Goal: Task Accomplishment & Management: Use online tool/utility

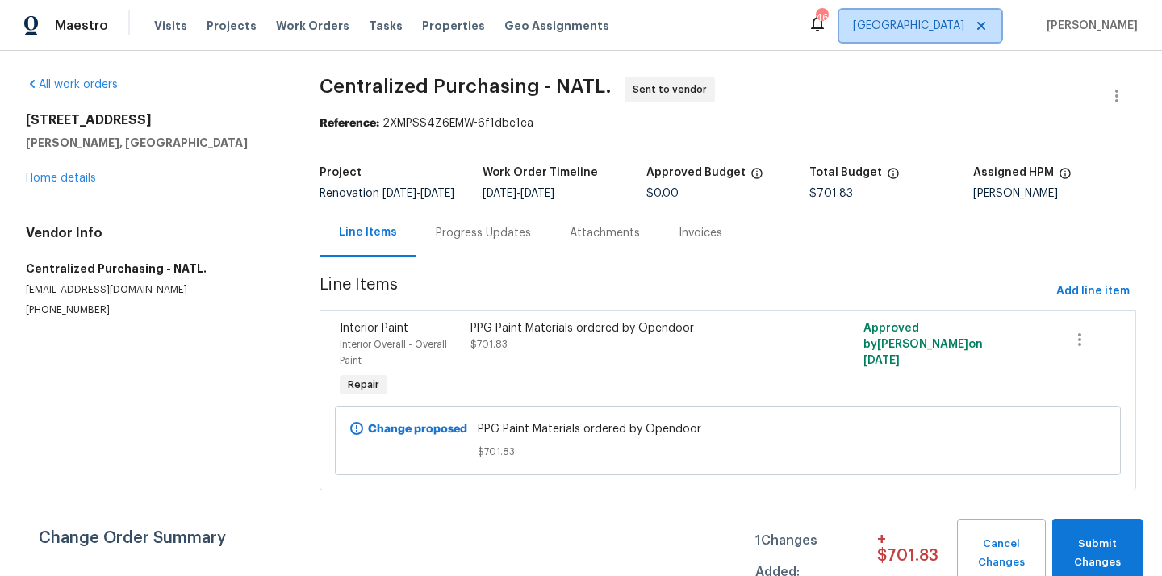
click at [962, 25] on span "[GEOGRAPHIC_DATA]" at bounding box center [908, 26] width 111 height 16
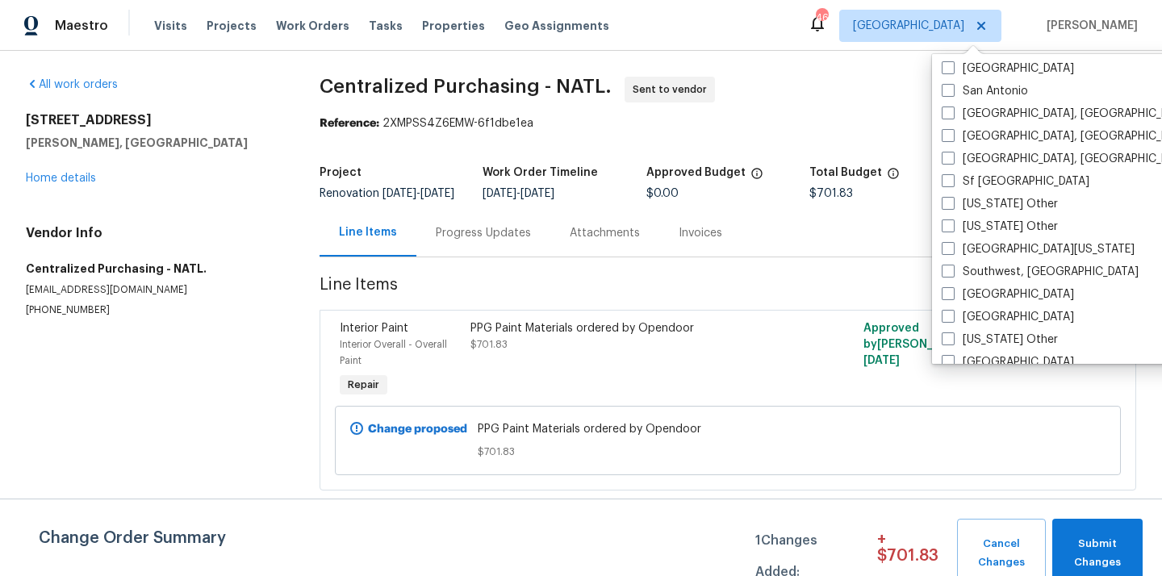
scroll to position [2139, 0]
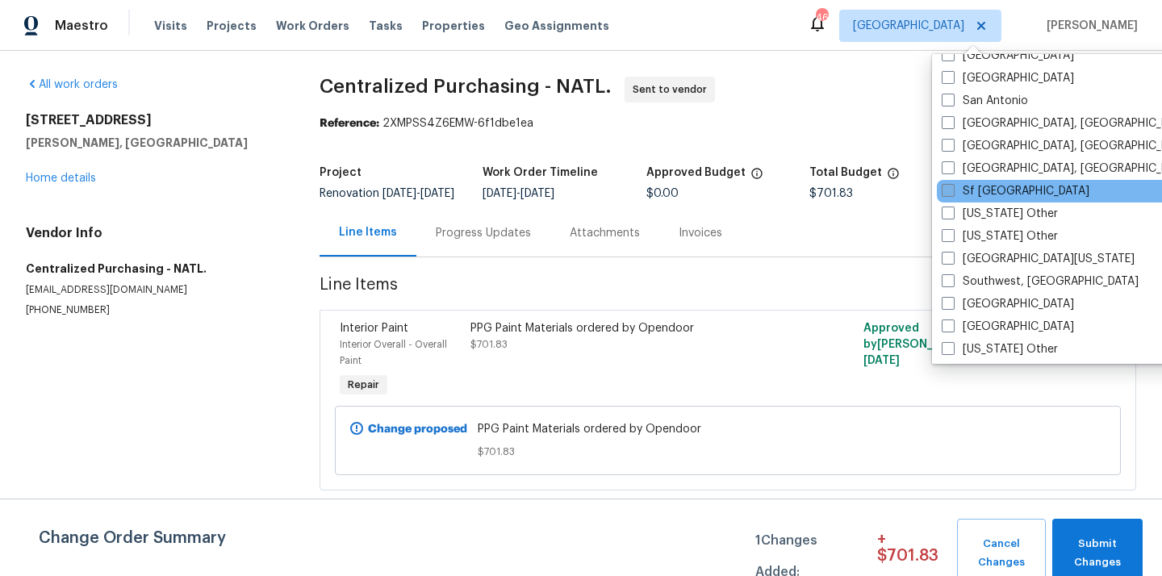
click at [975, 187] on label "Sf [GEOGRAPHIC_DATA]" at bounding box center [1015, 191] width 148 height 16
click at [952, 187] on input "Sf [GEOGRAPHIC_DATA]" at bounding box center [946, 188] width 10 height 10
checkbox input "true"
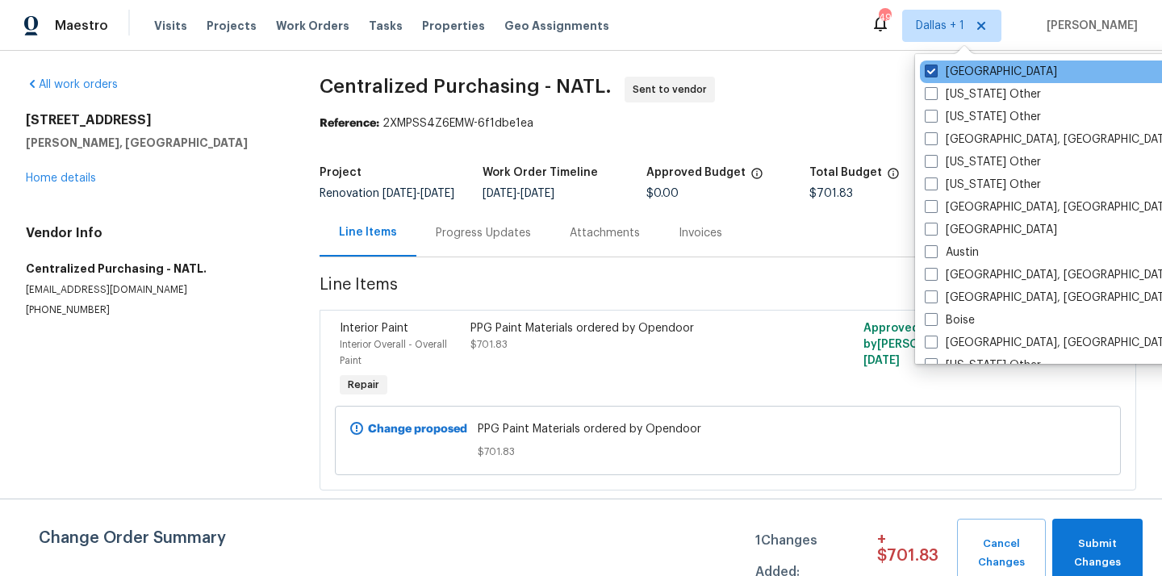
click at [947, 71] on label "[GEOGRAPHIC_DATA]" at bounding box center [991, 72] width 132 height 16
click at [935, 71] on input "[GEOGRAPHIC_DATA]" at bounding box center [930, 69] width 10 height 10
checkbox input "false"
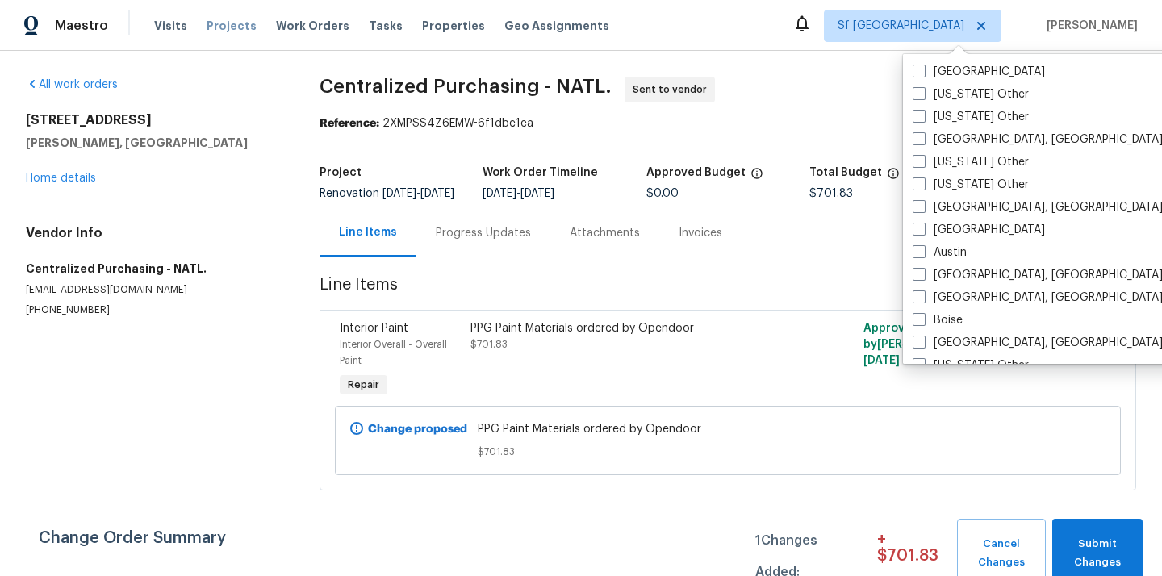
click at [219, 29] on span "Projects" at bounding box center [232, 26] width 50 height 16
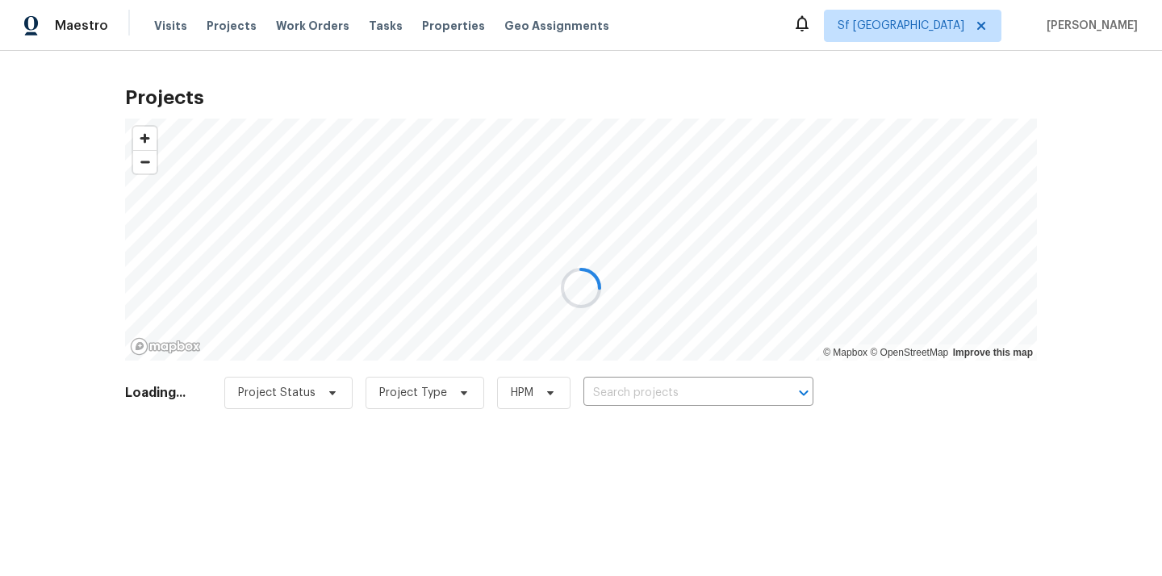
click at [684, 390] on div at bounding box center [581, 288] width 1162 height 576
click at [656, 396] on div at bounding box center [581, 288] width 1162 height 576
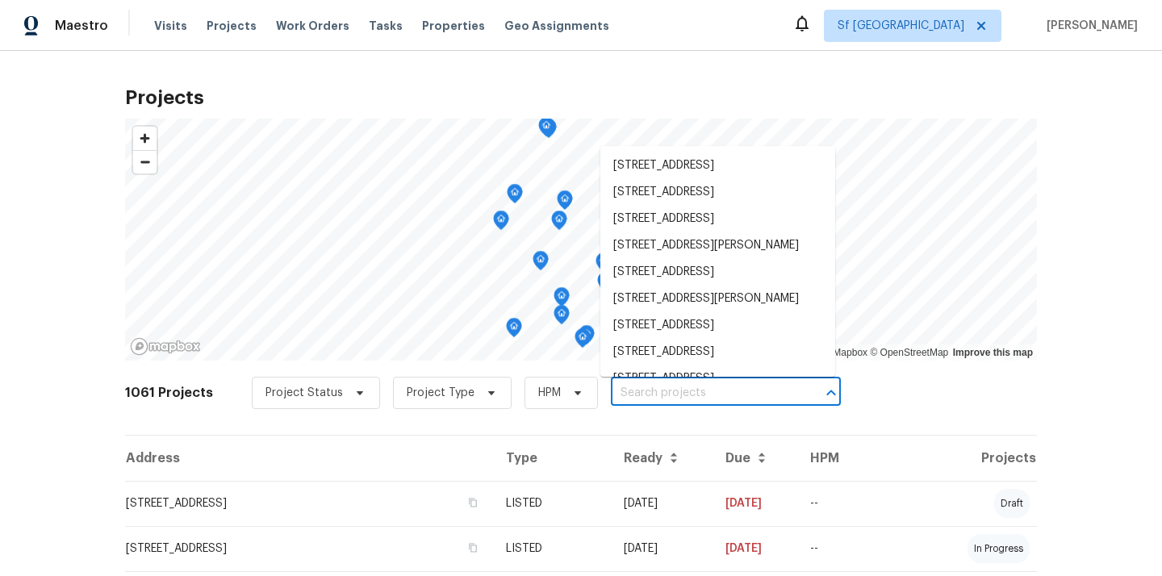
click at [656, 396] on input "text" at bounding box center [703, 393] width 185 height 25
paste input "[STREET_ADDRESS]"
type input "[STREET_ADDRESS]"
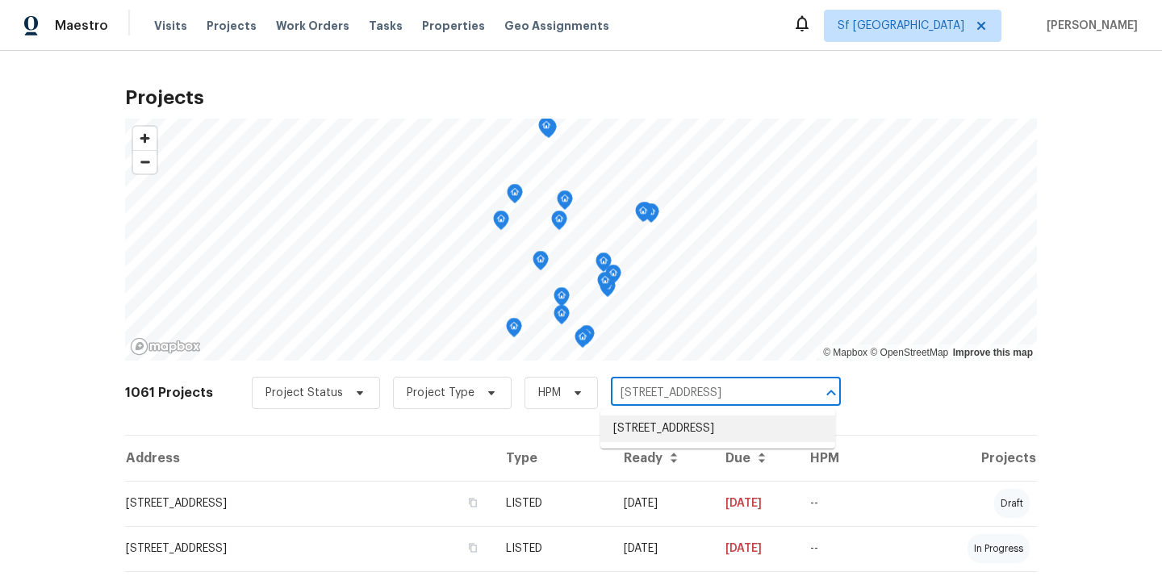
click at [657, 430] on li "[STREET_ADDRESS]" at bounding box center [717, 428] width 235 height 27
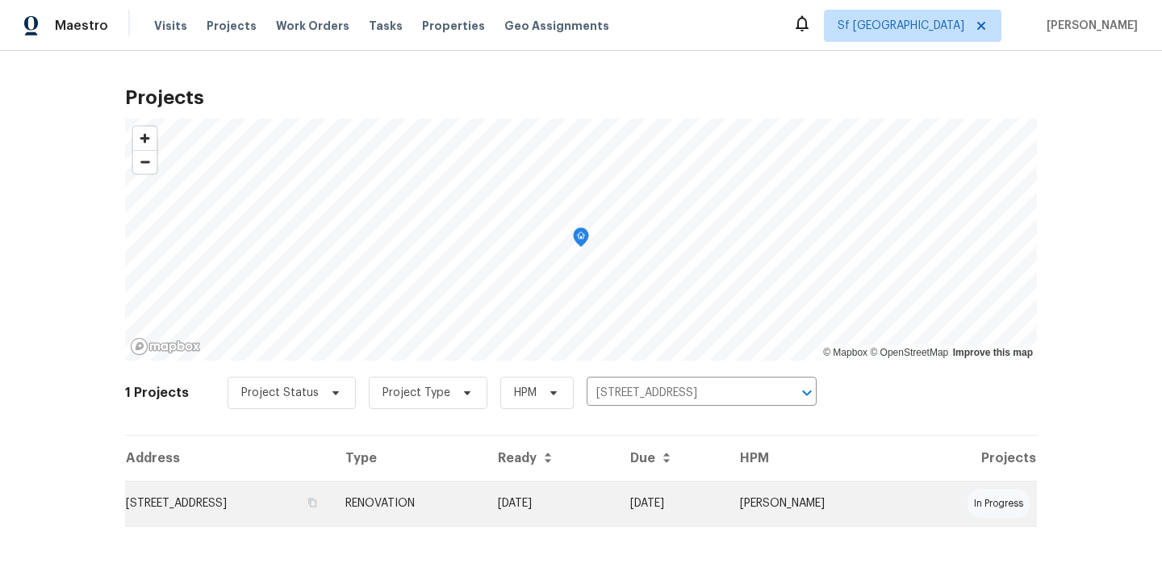
click at [332, 492] on td "[STREET_ADDRESS]" at bounding box center [228, 503] width 207 height 45
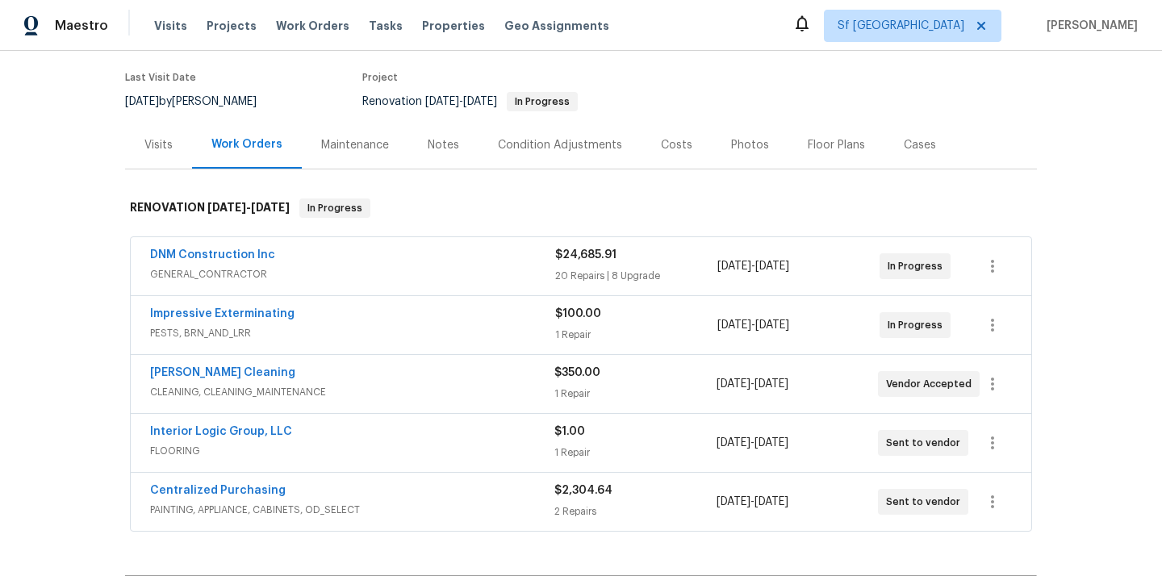
scroll to position [155, 0]
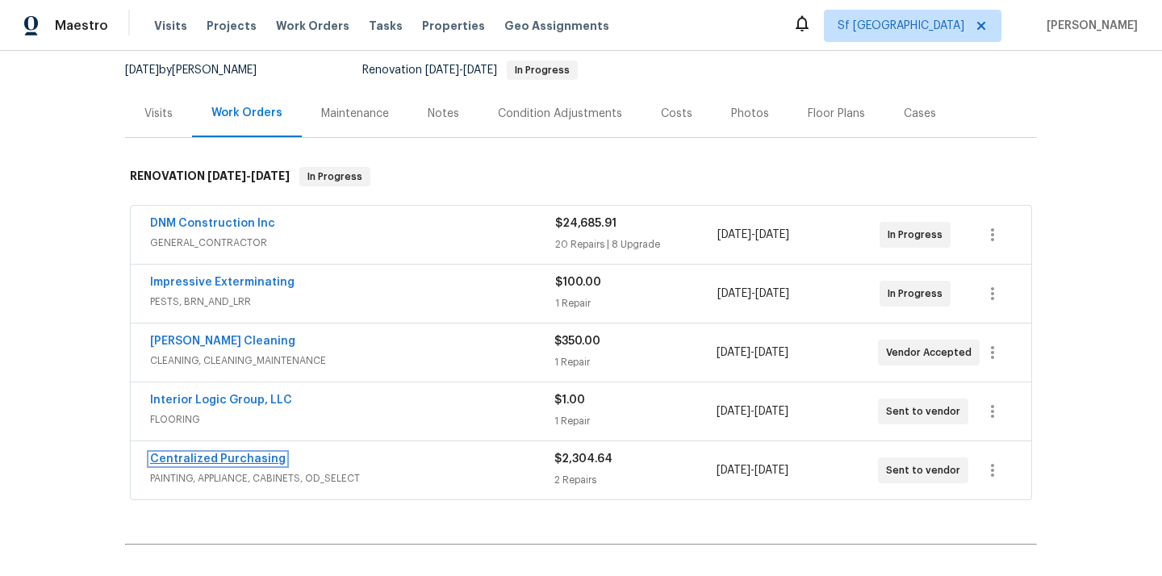
click at [236, 460] on link "Centralized Purchasing" at bounding box center [218, 458] width 136 height 11
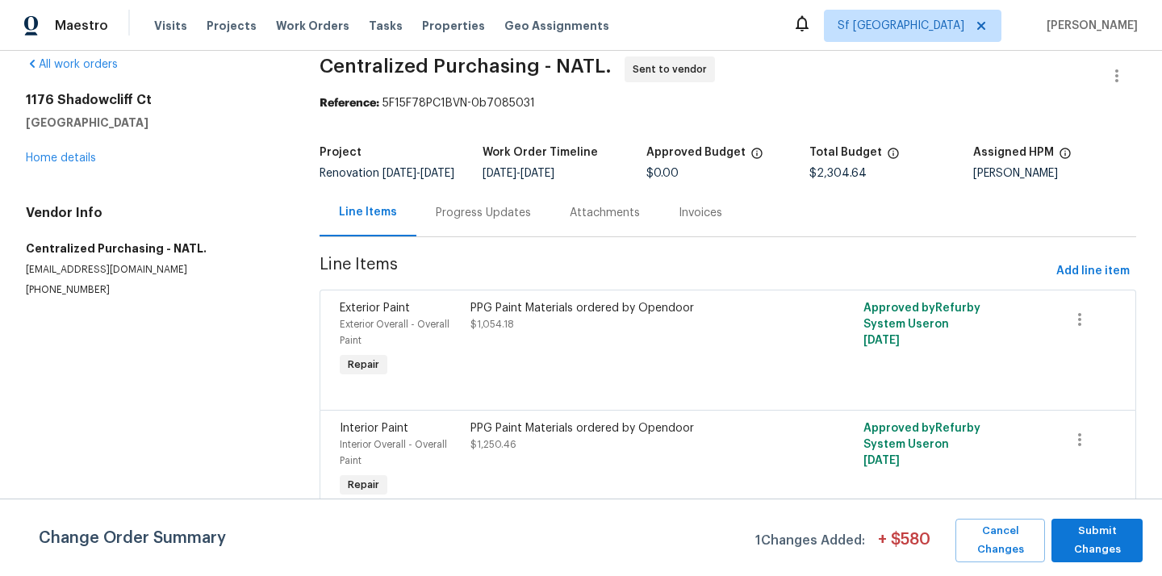
scroll to position [33, 0]
click at [1061, 269] on span "Add line item" at bounding box center [1092, 271] width 73 height 20
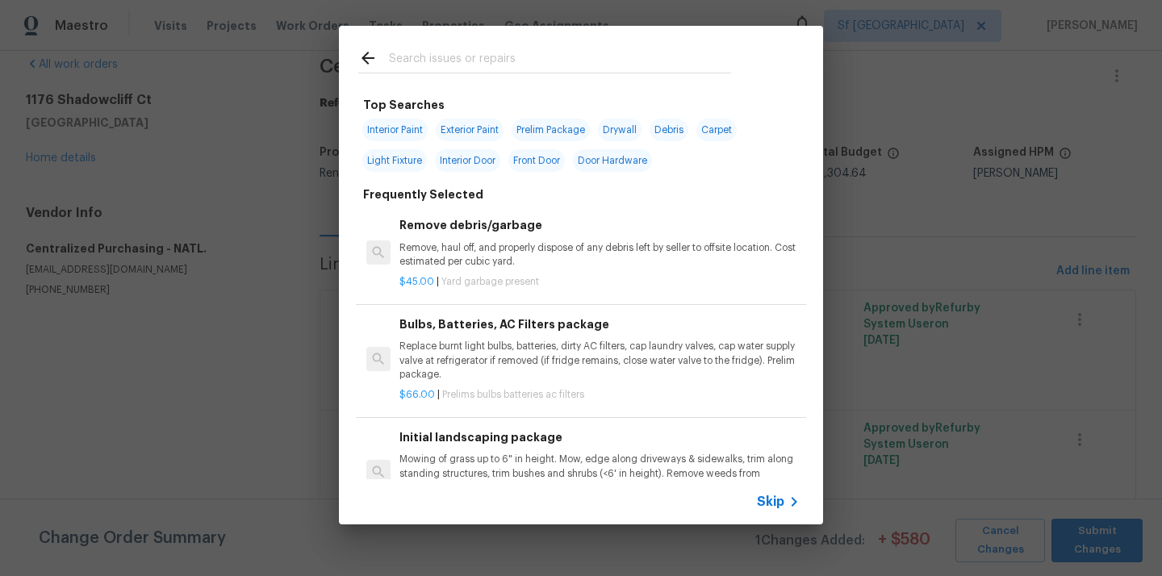
click at [687, 61] on input "text" at bounding box center [560, 60] width 342 height 24
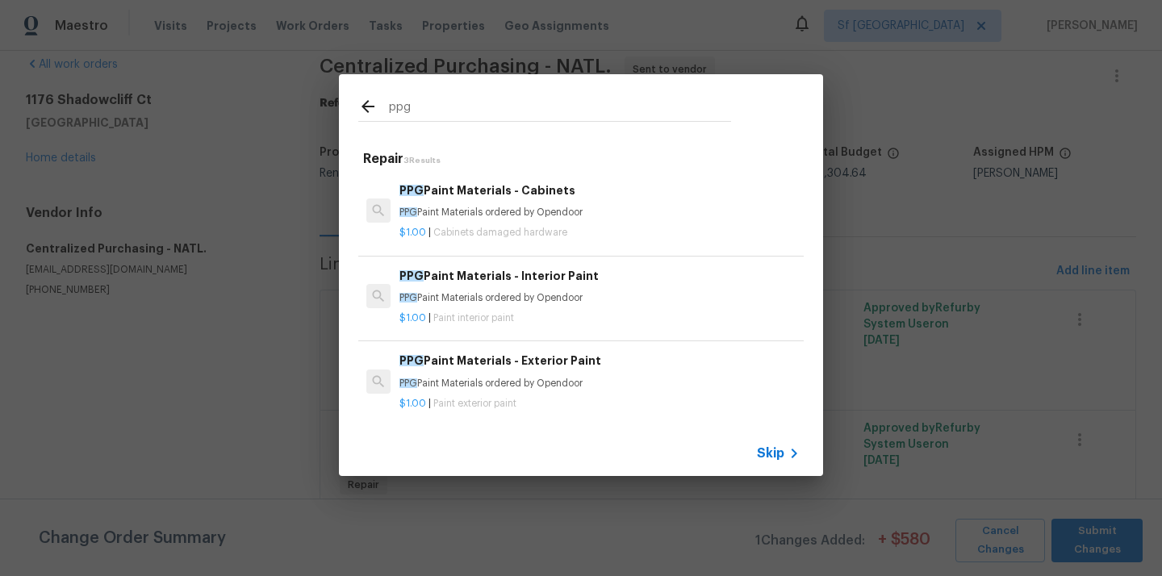
type input "ppg"
click at [583, 219] on p "PPG Paint Materials ordered by Opendoor" at bounding box center [599, 213] width 400 height 14
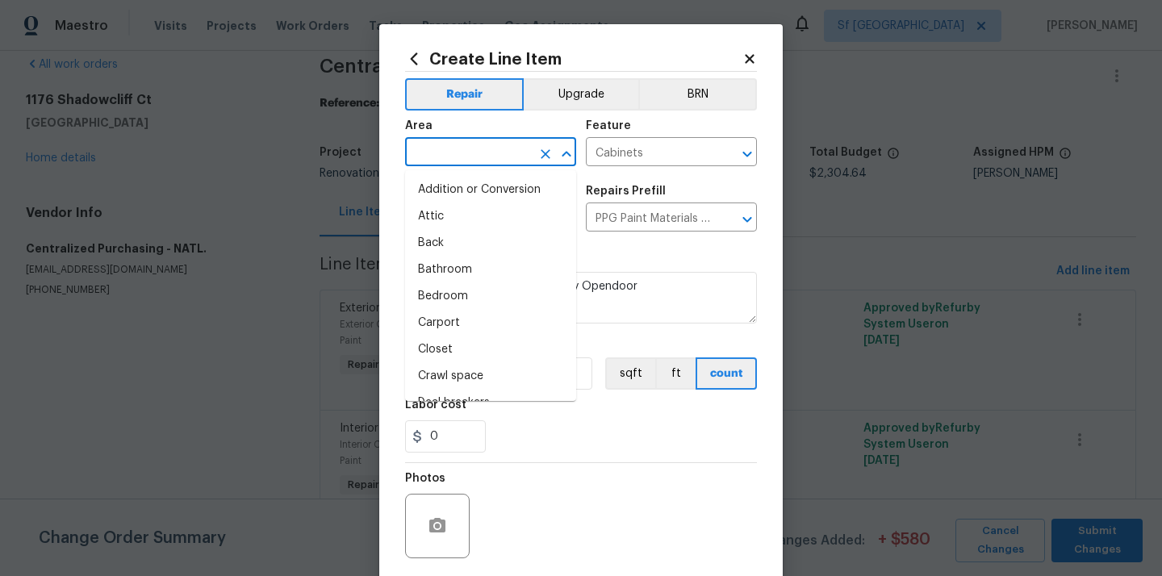
click at [509, 158] on input "text" at bounding box center [468, 153] width 126 height 25
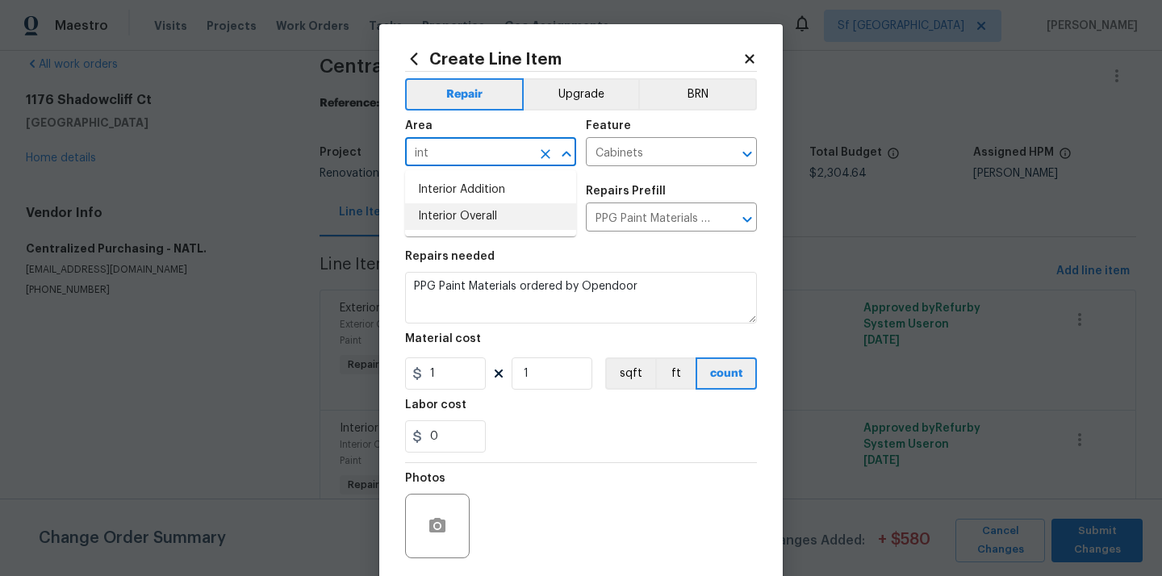
click at [479, 207] on li "Interior Overall" at bounding box center [490, 216] width 171 height 27
type input "Interior Overall"
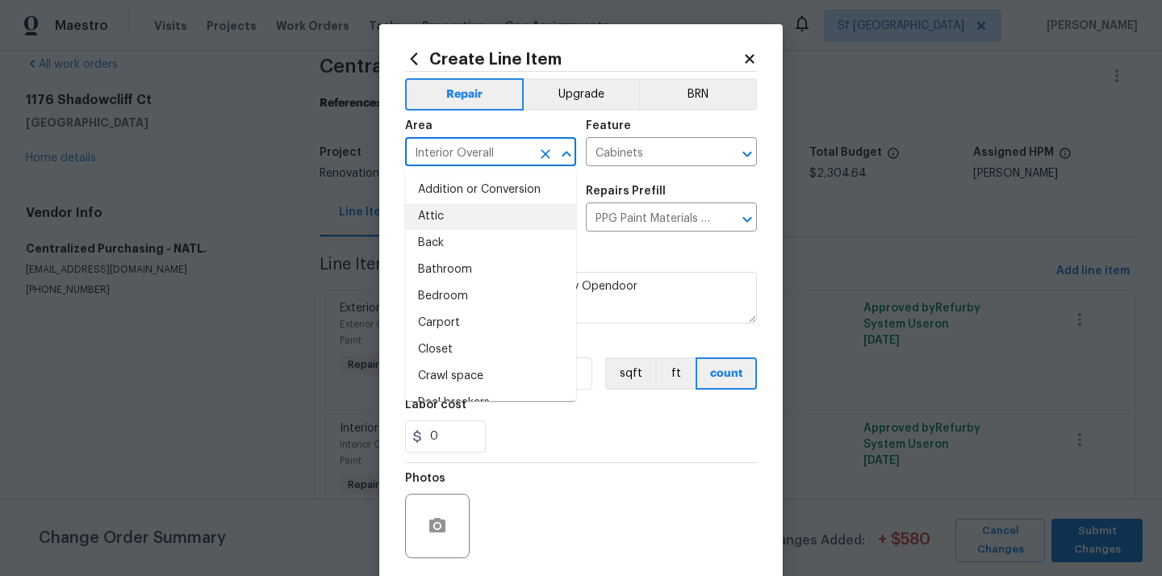
click at [625, 242] on section "Repairs needed PPG Paint Materials ordered by Opendoor Material cost 1 1 sqft f…" at bounding box center [581, 351] width 352 height 221
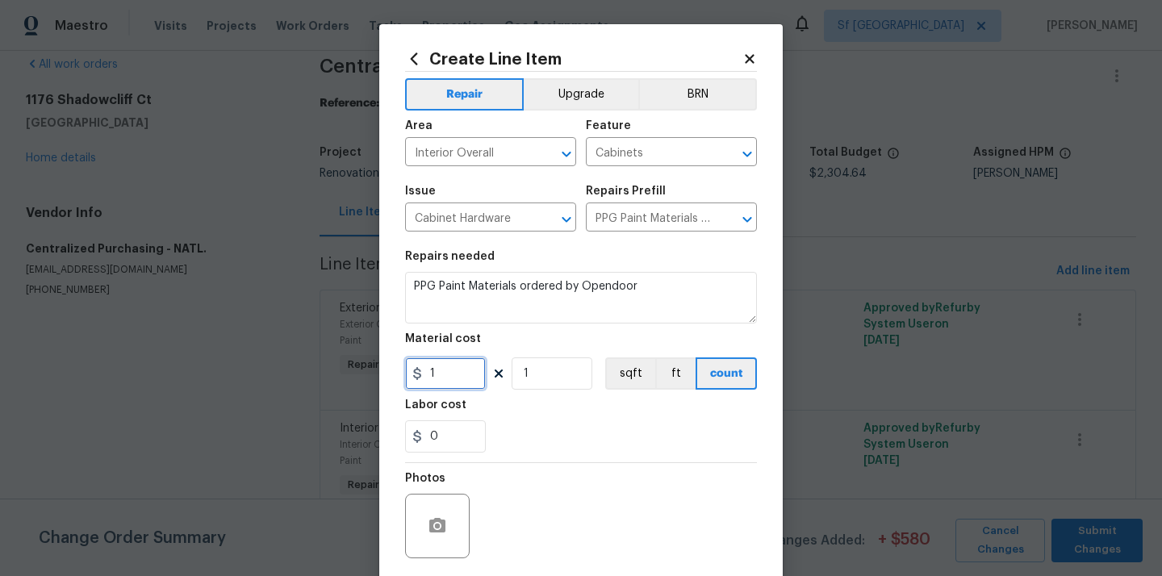
drag, startPoint x: 436, startPoint y: 380, endPoint x: 374, endPoint y: 366, distance: 63.6
click at [374, 366] on div "Create Line Item Repair Upgrade BRN Area Interior Overall ​ Feature Cabinets ​ …" at bounding box center [581, 288] width 1162 height 576
paste input "350.69"
type input "350.69"
click at [537, 436] on div "0" at bounding box center [581, 436] width 352 height 32
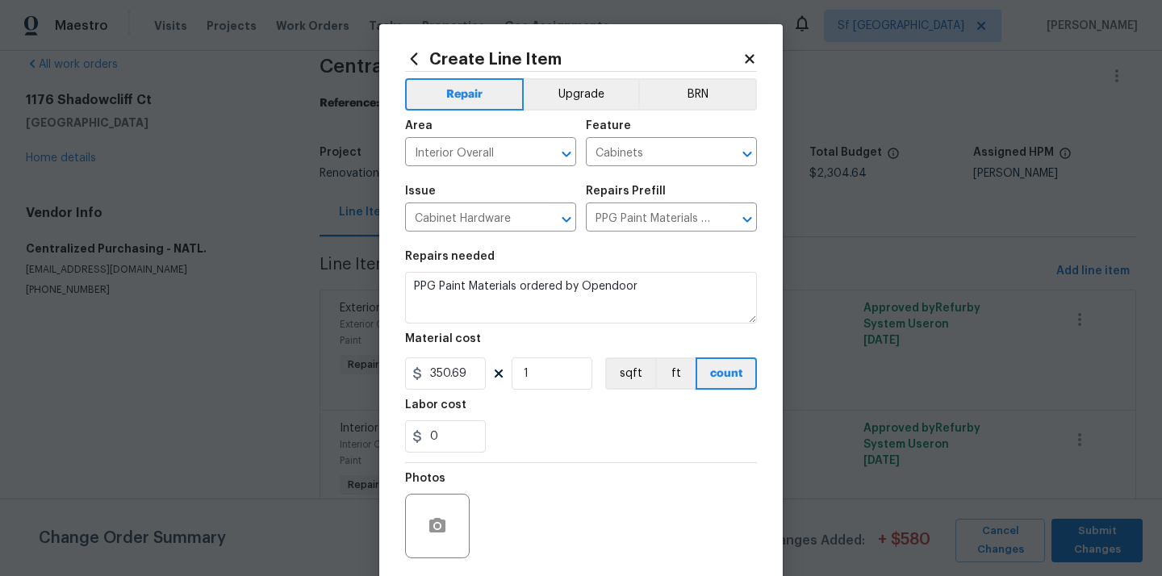
scroll to position [119, 0]
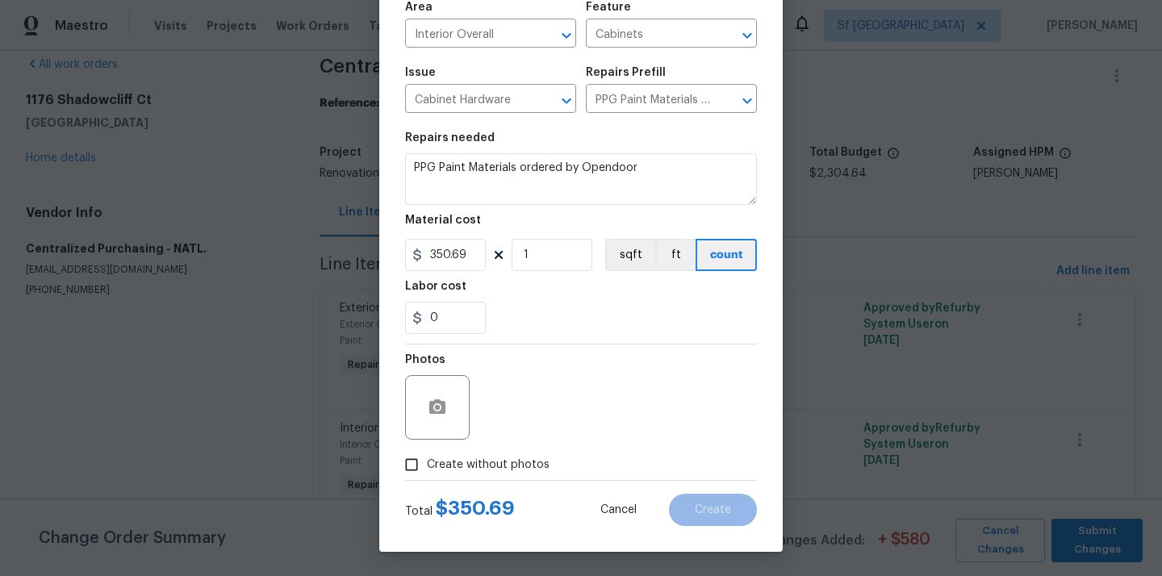
click at [507, 467] on span "Create without photos" at bounding box center [488, 465] width 123 height 17
click at [427, 467] on input "Create without photos" at bounding box center [411, 464] width 31 height 31
checkbox input "true"
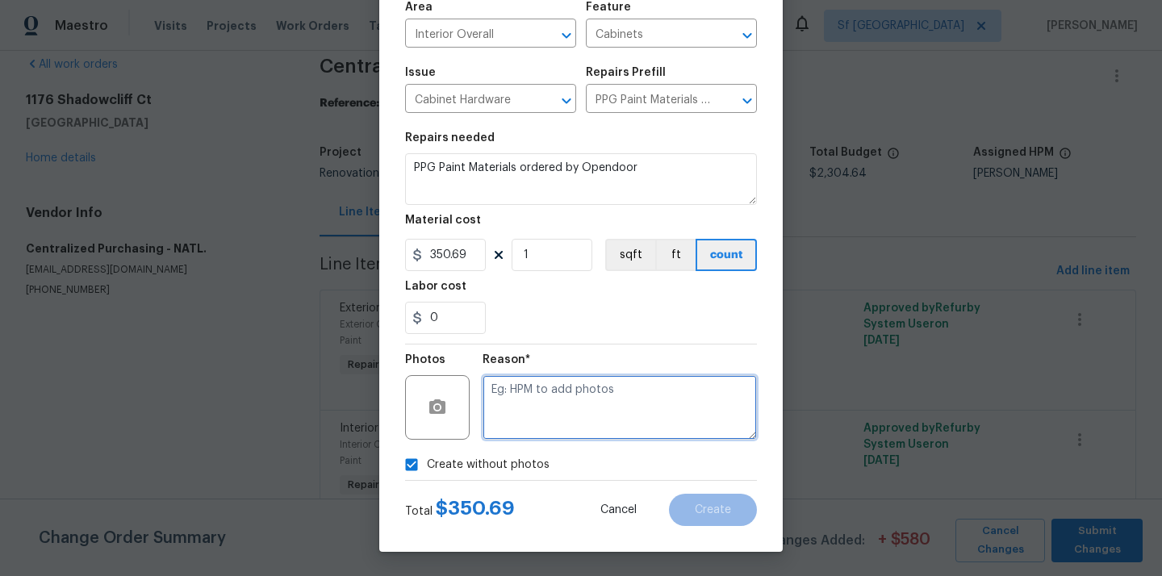
click at [546, 428] on textarea at bounding box center [619, 407] width 274 height 65
type textarea "N/A"
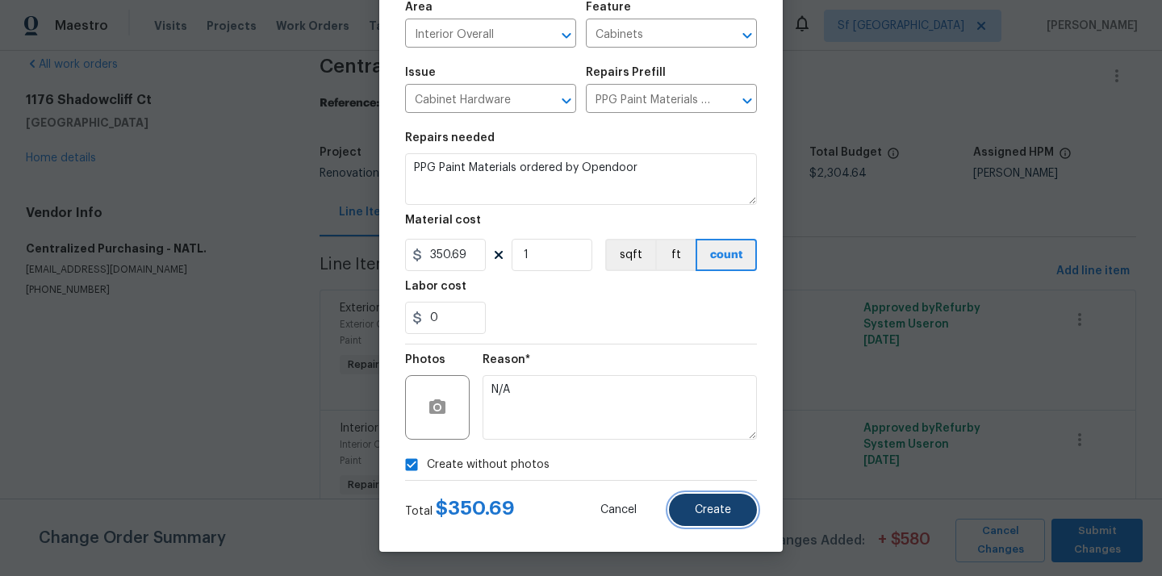
click at [707, 517] on button "Create" at bounding box center [713, 510] width 88 height 32
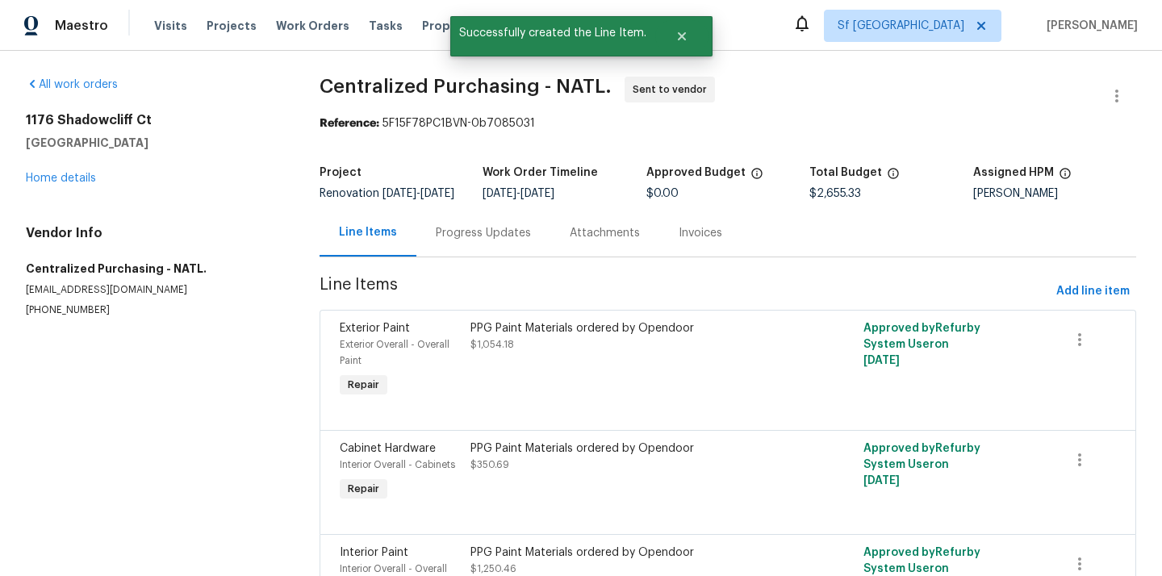
scroll to position [137, 0]
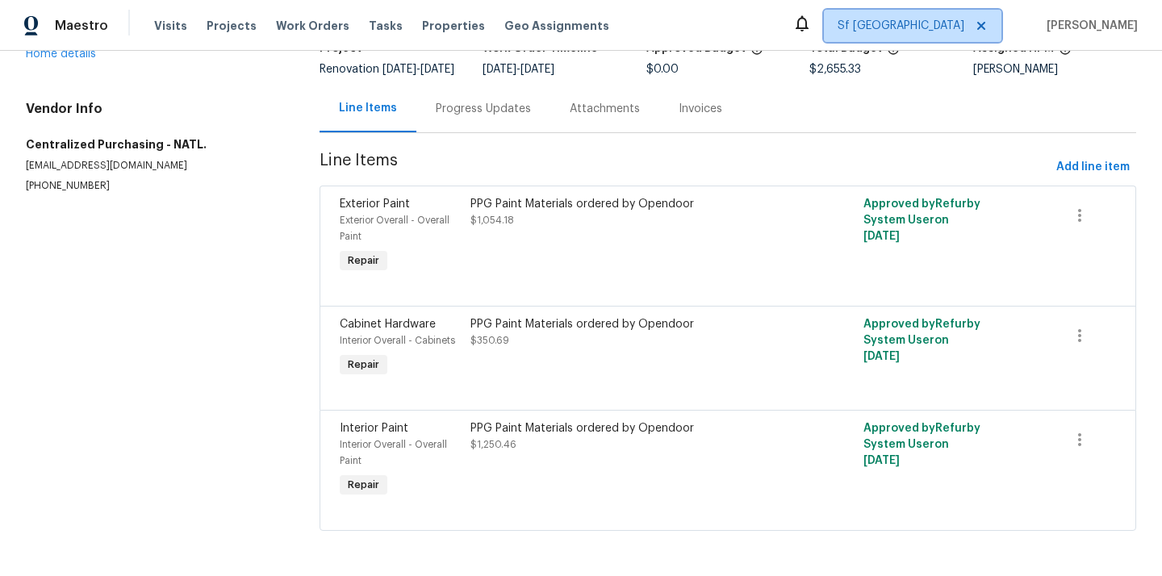
click at [951, 27] on span "Sf [GEOGRAPHIC_DATA]" at bounding box center [900, 26] width 127 height 16
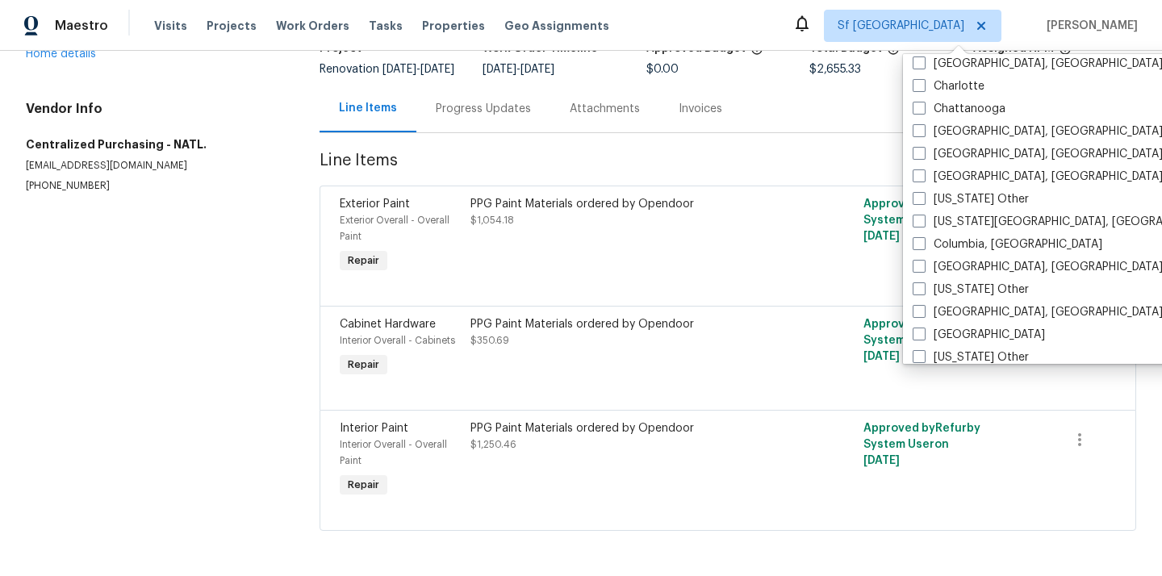
scroll to position [324, 0]
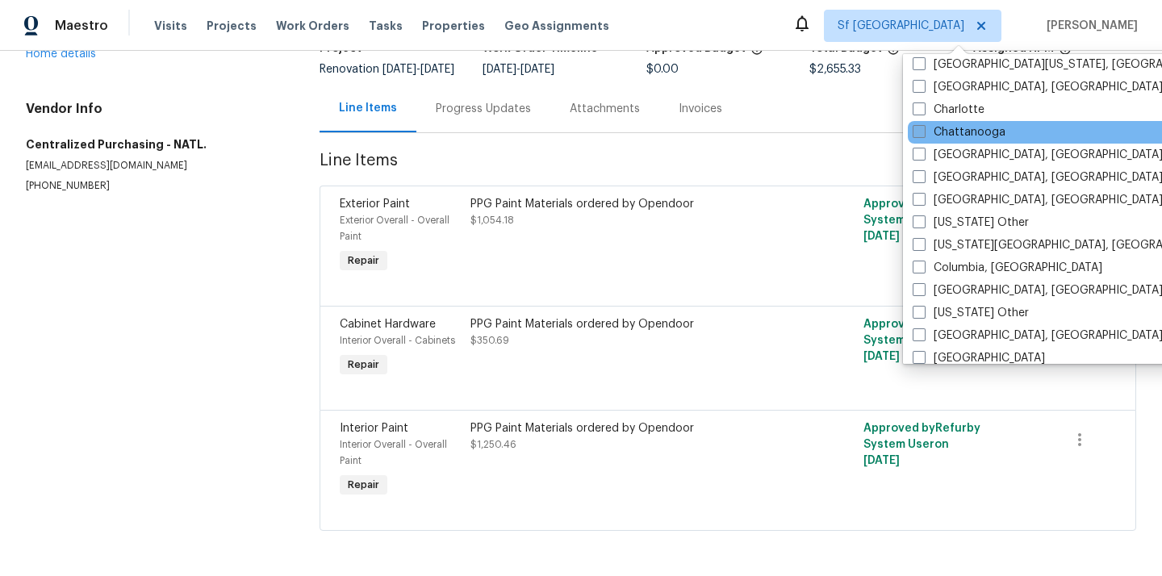
click at [952, 137] on label "Chattanooga" at bounding box center [958, 132] width 93 height 16
click at [923, 135] on input "Chattanooga" at bounding box center [917, 129] width 10 height 10
checkbox input "true"
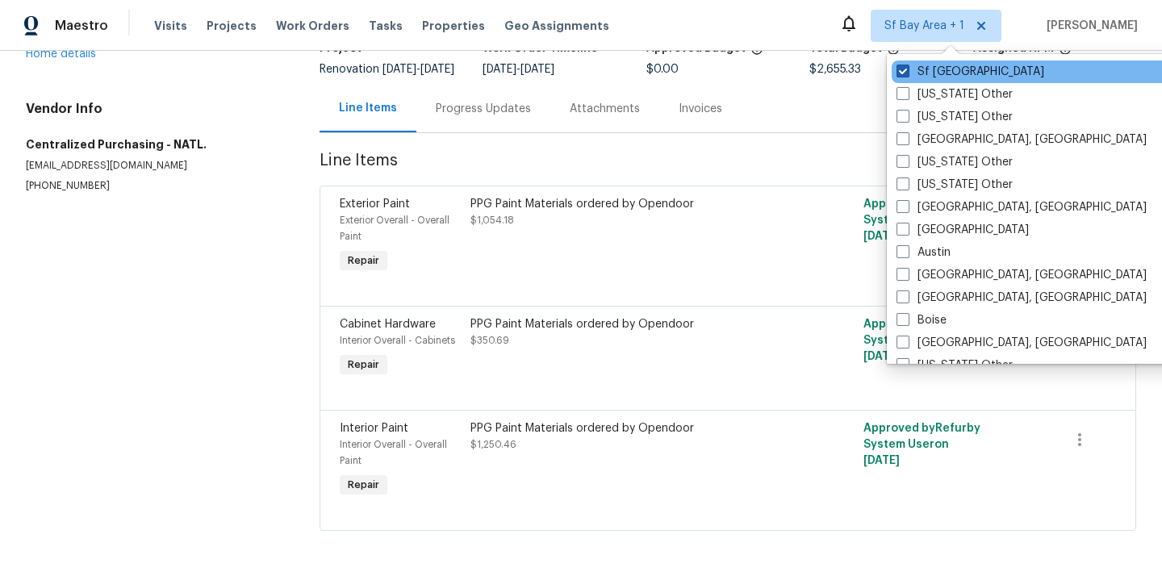
click at [936, 69] on label "Sf [GEOGRAPHIC_DATA]" at bounding box center [970, 72] width 148 height 16
click at [907, 69] on input "Sf [GEOGRAPHIC_DATA]" at bounding box center [901, 69] width 10 height 10
checkbox input "false"
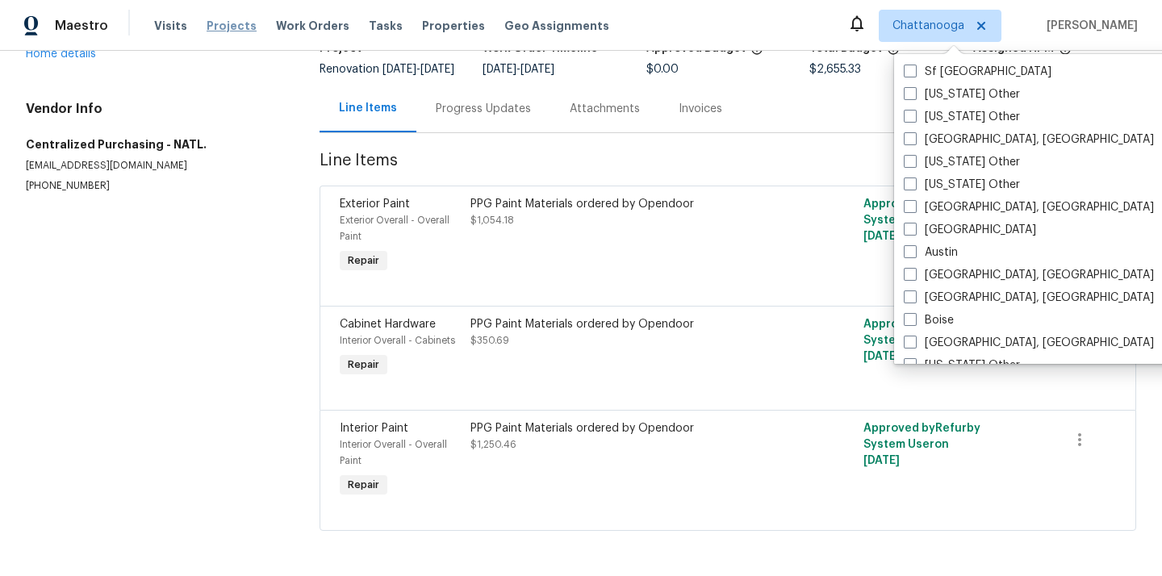
click at [226, 27] on span "Projects" at bounding box center [232, 26] width 50 height 16
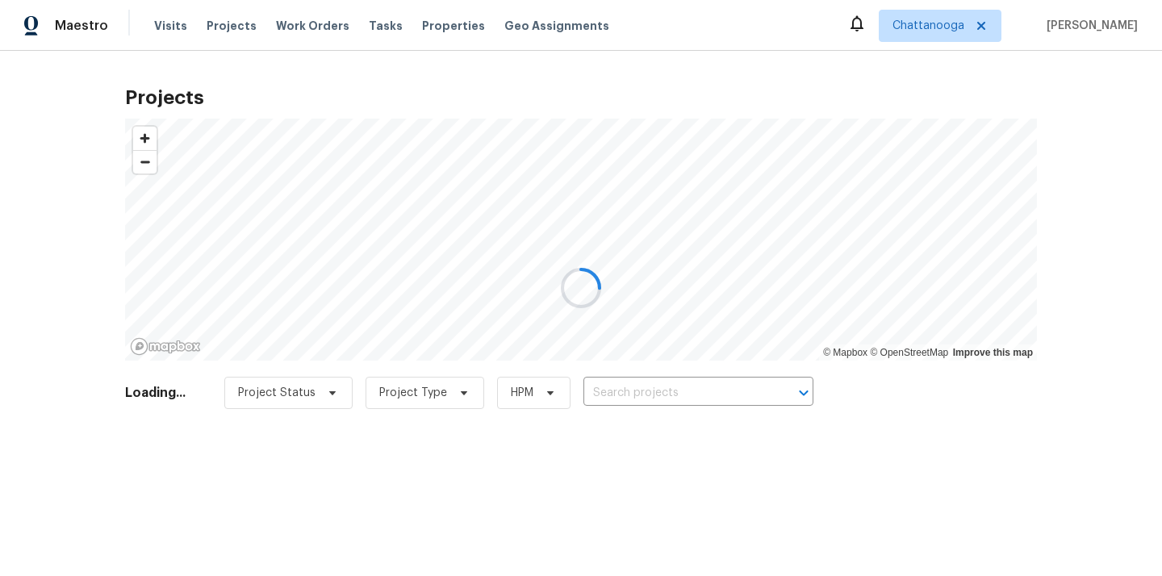
click at [658, 387] on div at bounding box center [581, 288] width 1162 height 576
click at [657, 390] on div at bounding box center [581, 288] width 1162 height 576
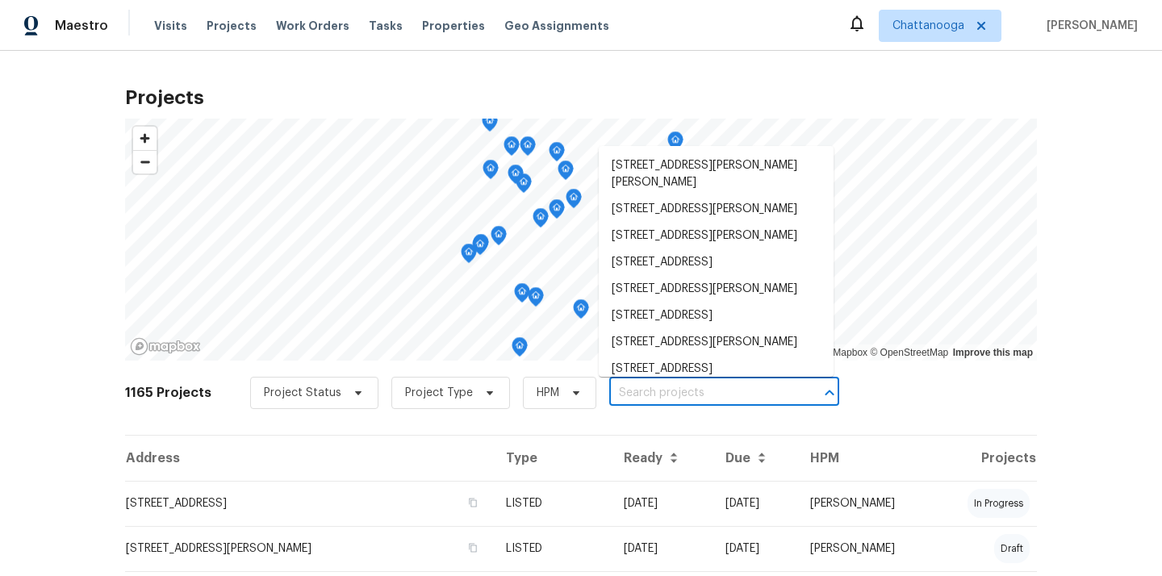
click at [657, 390] on input "text" at bounding box center [701, 393] width 185 height 25
paste input "[STREET_ADDRESS]"
type input "[STREET_ADDRESS]"
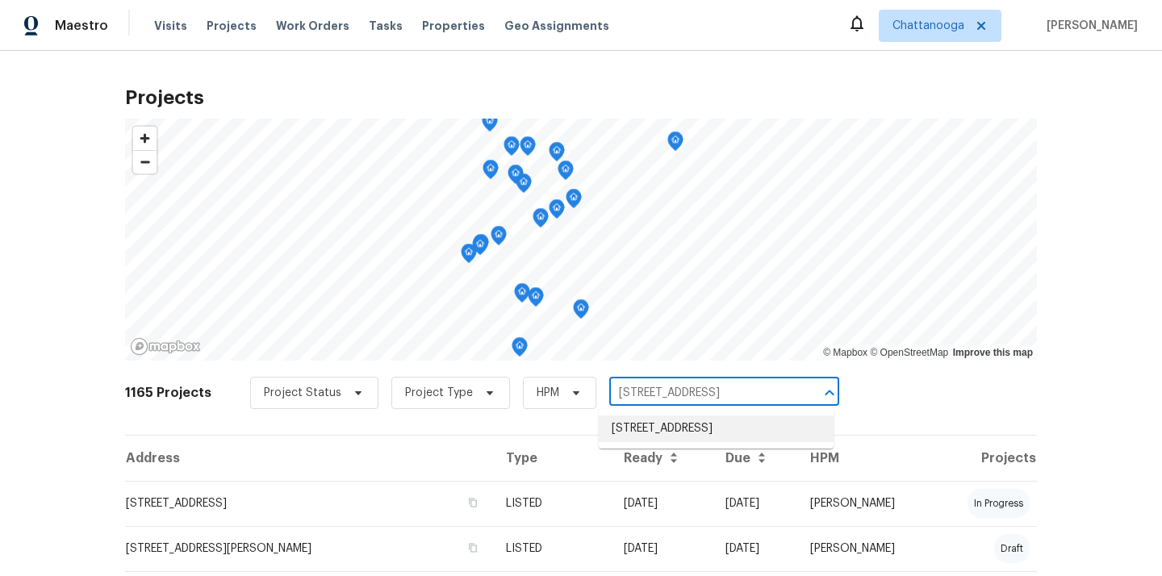
click at [649, 419] on li "[STREET_ADDRESS]" at bounding box center [716, 428] width 235 height 27
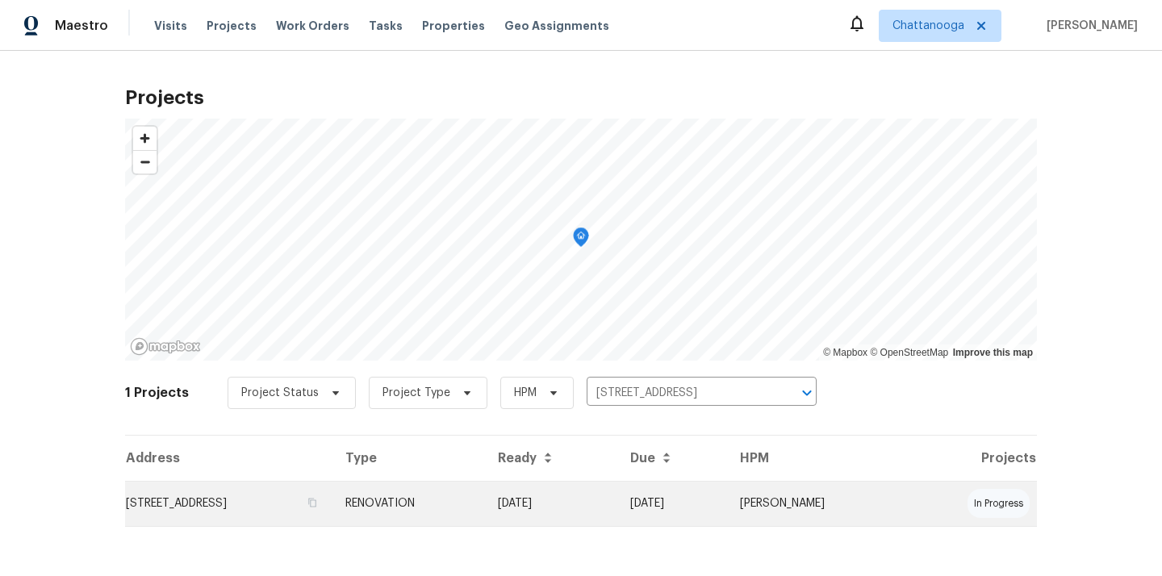
click at [315, 503] on td "[STREET_ADDRESS]" at bounding box center [228, 503] width 207 height 45
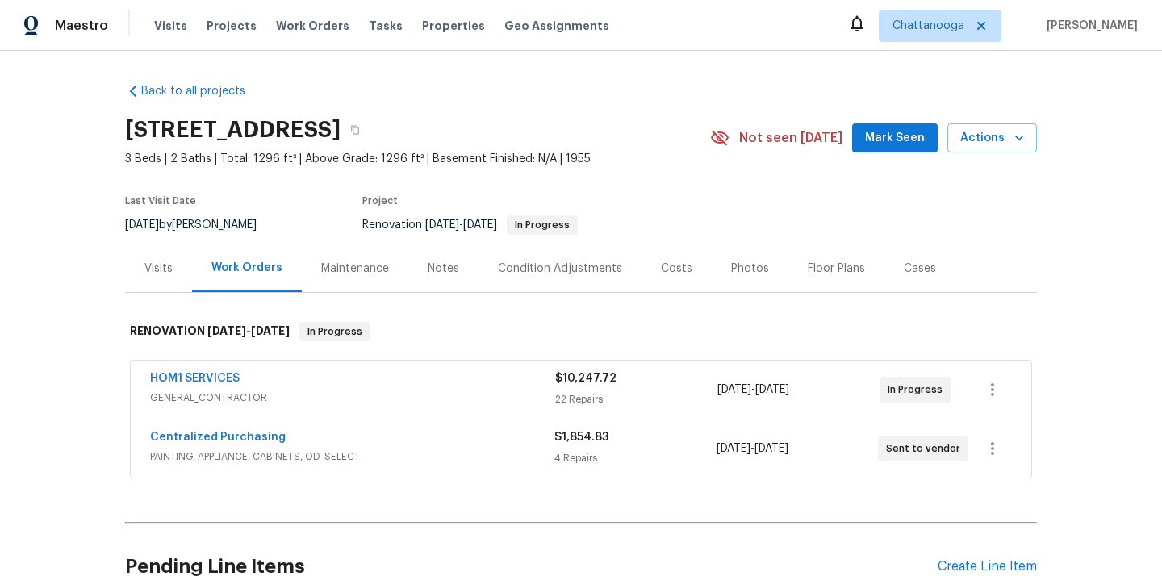
scroll to position [154, 0]
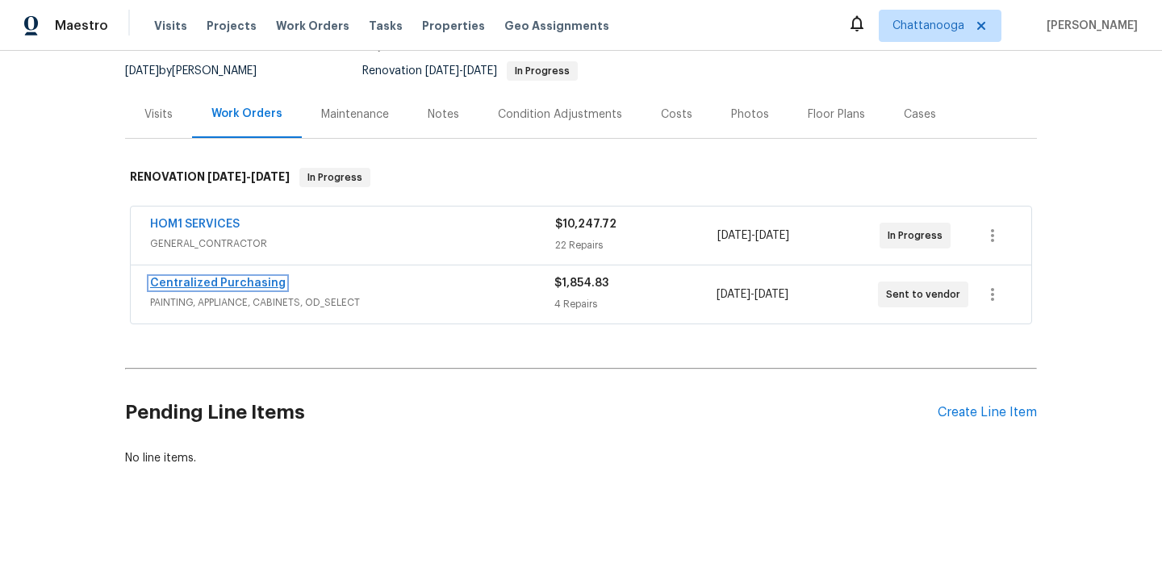
click at [260, 279] on link "Centralized Purchasing" at bounding box center [218, 283] width 136 height 11
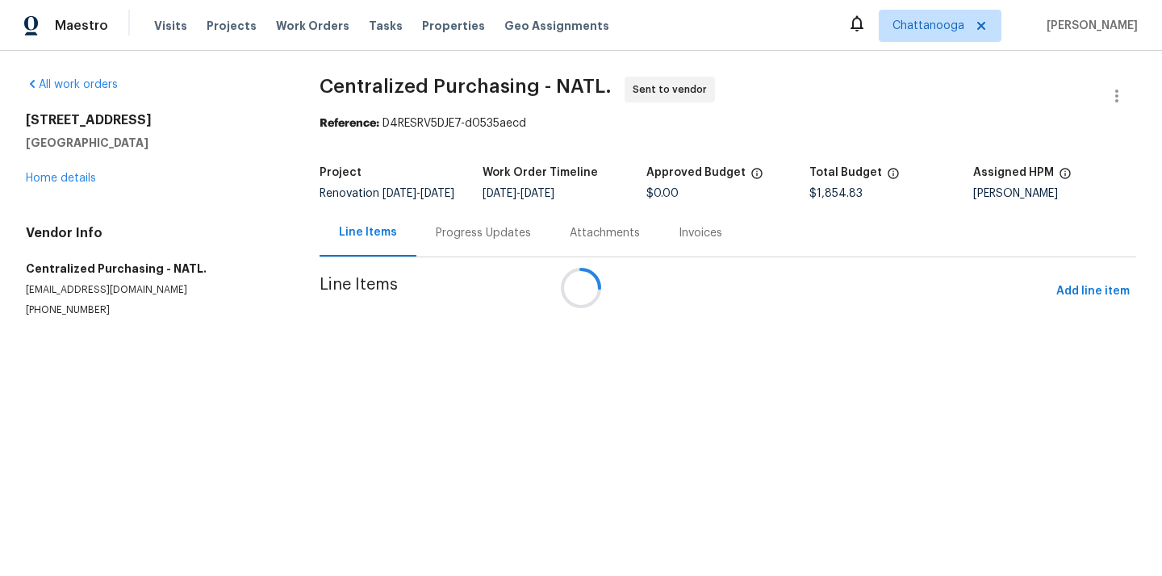
click at [1084, 301] on div at bounding box center [581, 288] width 1162 height 576
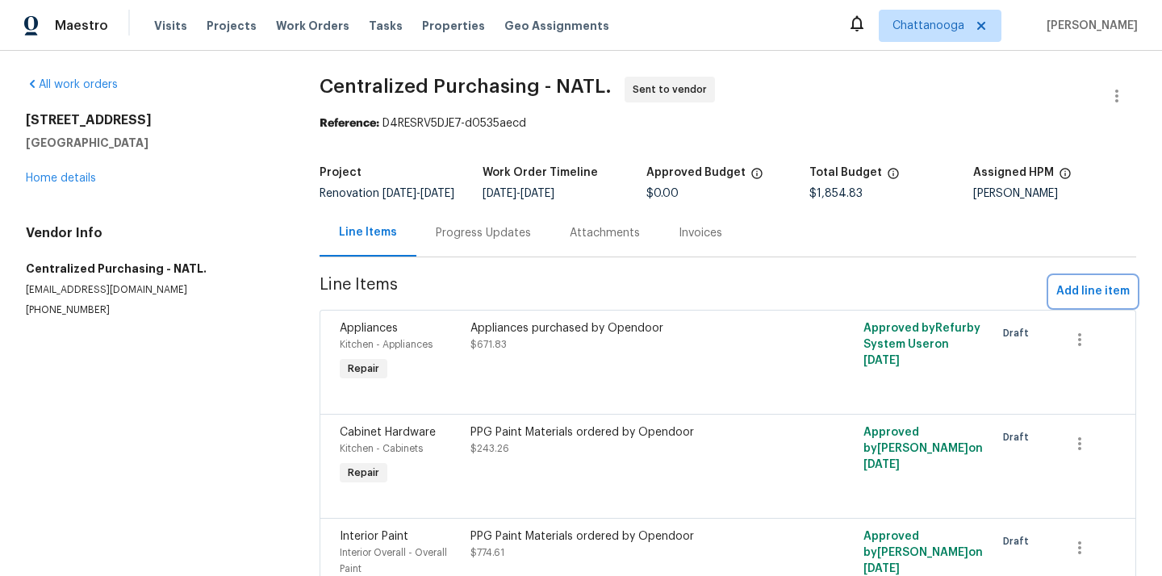
click at [1076, 302] on span "Add line item" at bounding box center [1092, 292] width 73 height 20
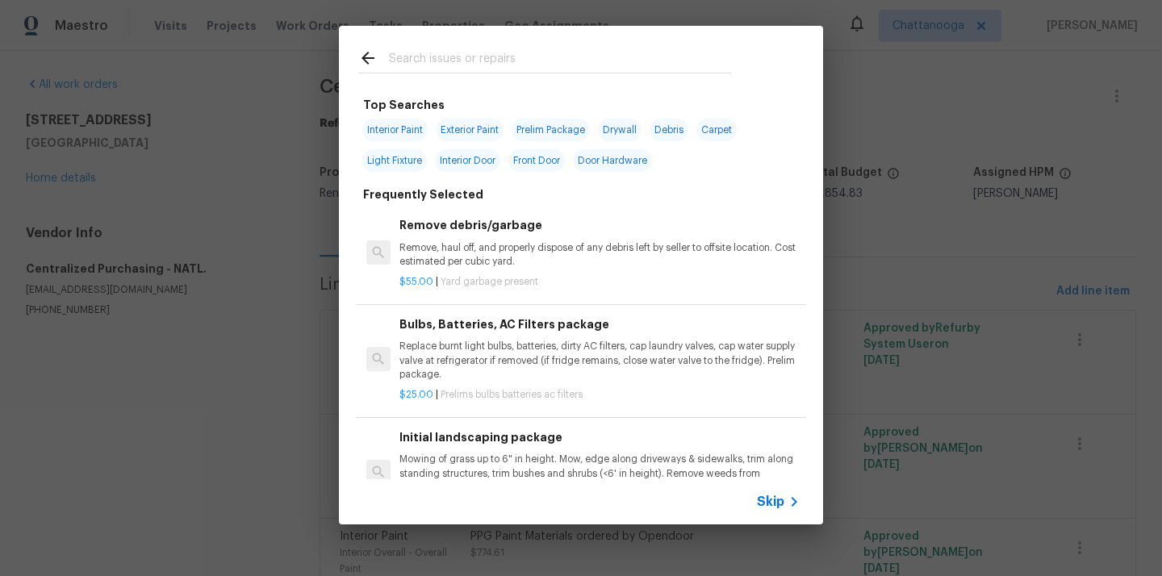
click at [648, 69] on input "text" at bounding box center [560, 60] width 342 height 24
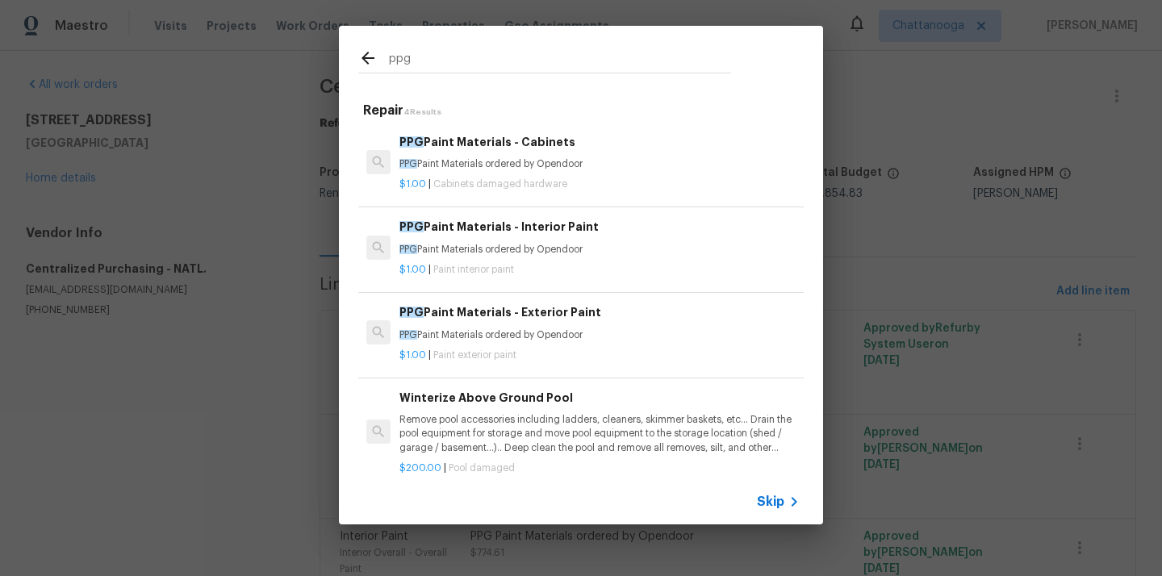
type input "ppg"
click at [516, 245] on p "PPG Paint Materials ordered by Opendoor" at bounding box center [599, 250] width 400 height 14
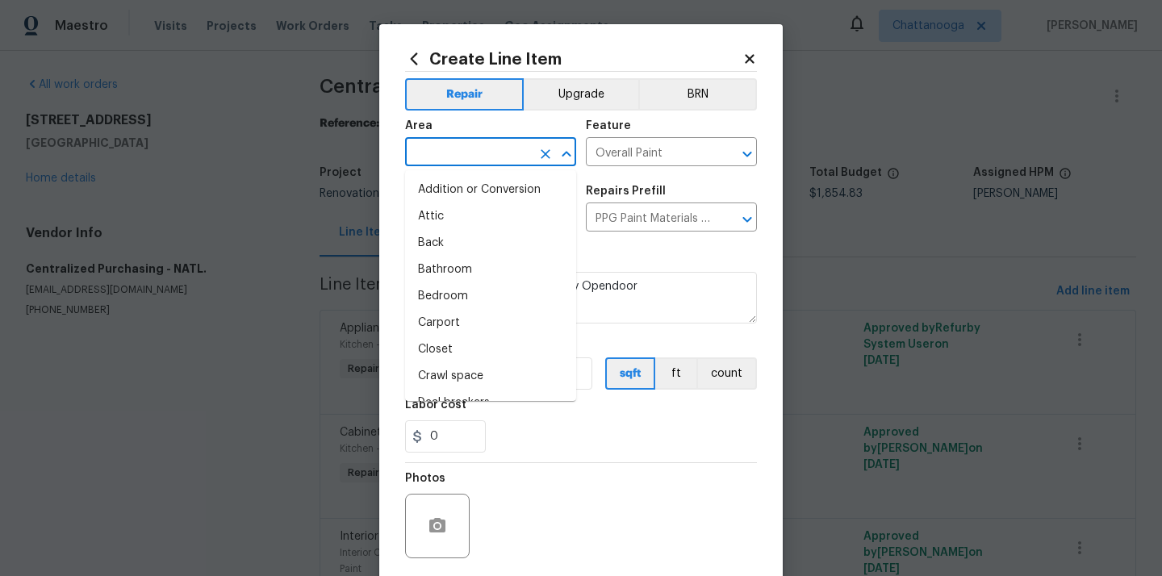
click at [506, 150] on input "text" at bounding box center [468, 153] width 126 height 25
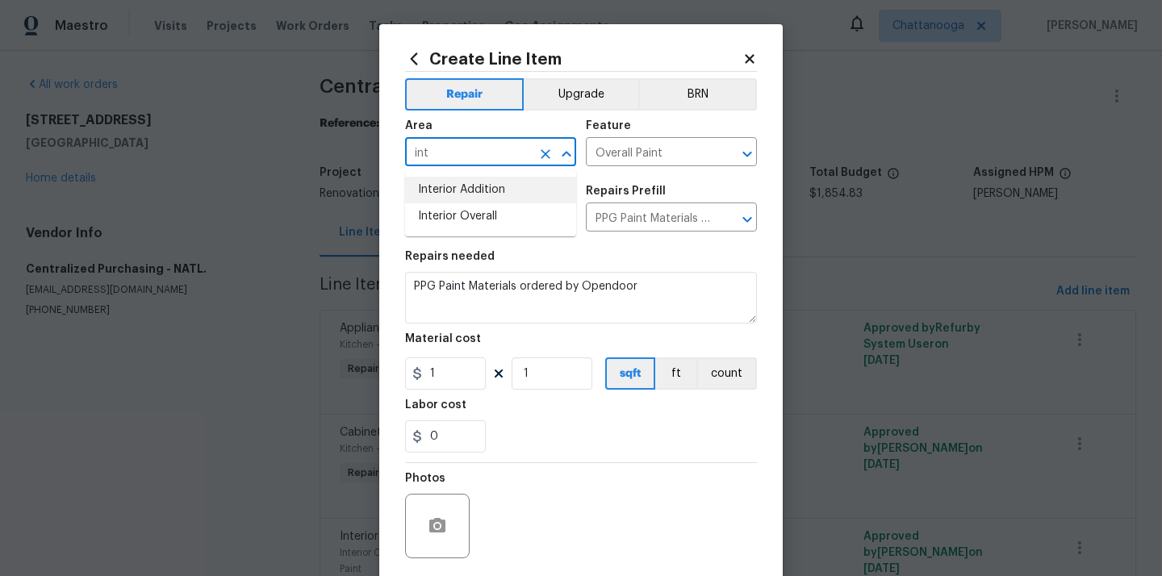
click at [481, 207] on li "Interior Overall" at bounding box center [490, 216] width 171 height 27
type input "Interior Overall"
drag, startPoint x: 445, startPoint y: 374, endPoint x: 373, endPoint y: 374, distance: 72.6
click at [373, 374] on div "Create Line Item Repair Upgrade BRN Area Interior Overall ​ Feature Overall Pai…" at bounding box center [581, 288] width 1162 height 576
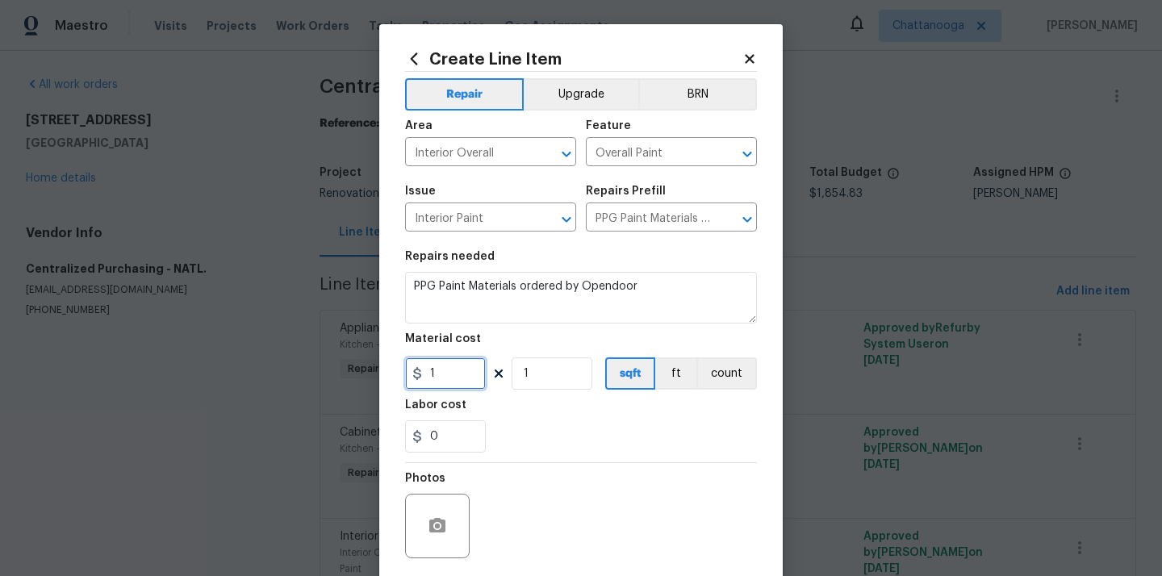
paste input "35.98"
type input "135.98"
click at [543, 443] on div "0" at bounding box center [581, 436] width 352 height 32
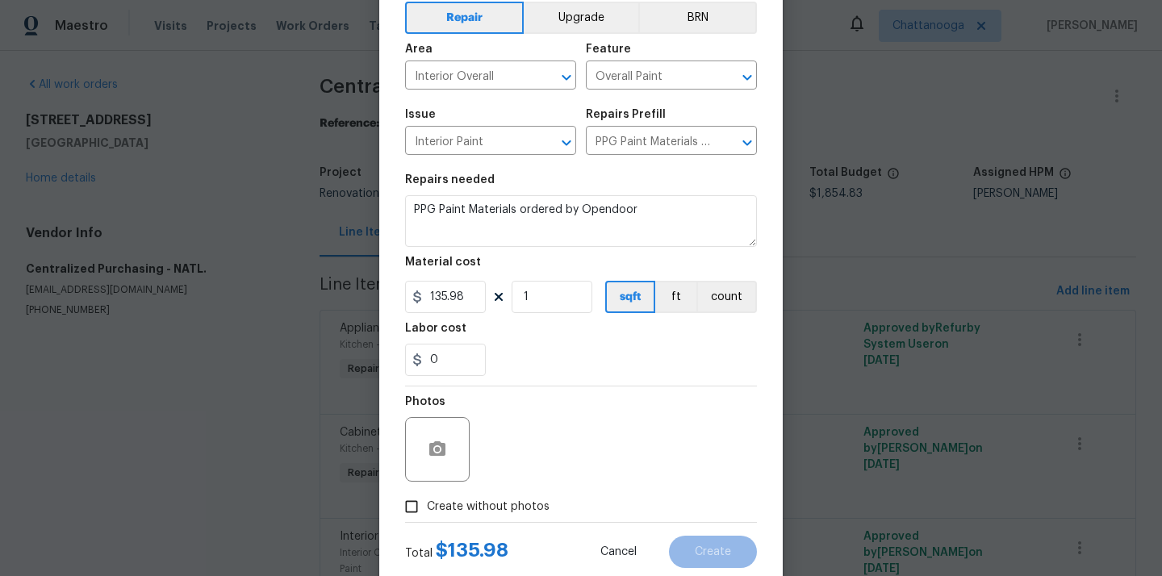
scroll to position [116, 0]
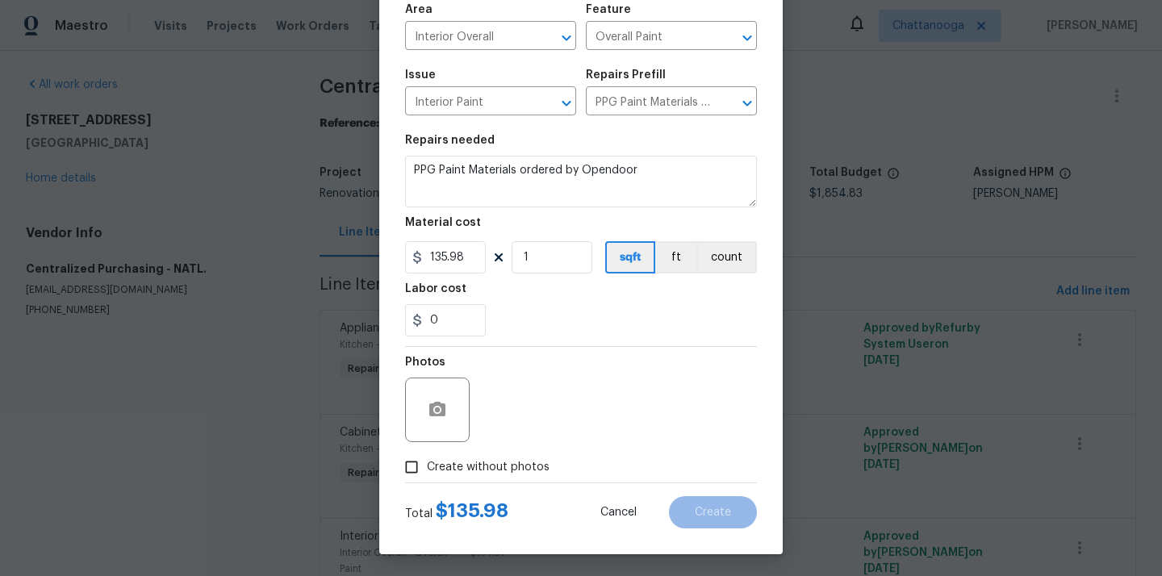
click at [519, 467] on span "Create without photos" at bounding box center [488, 467] width 123 height 17
click at [427, 467] on input "Create without photos" at bounding box center [411, 467] width 31 height 31
checkbox input "true"
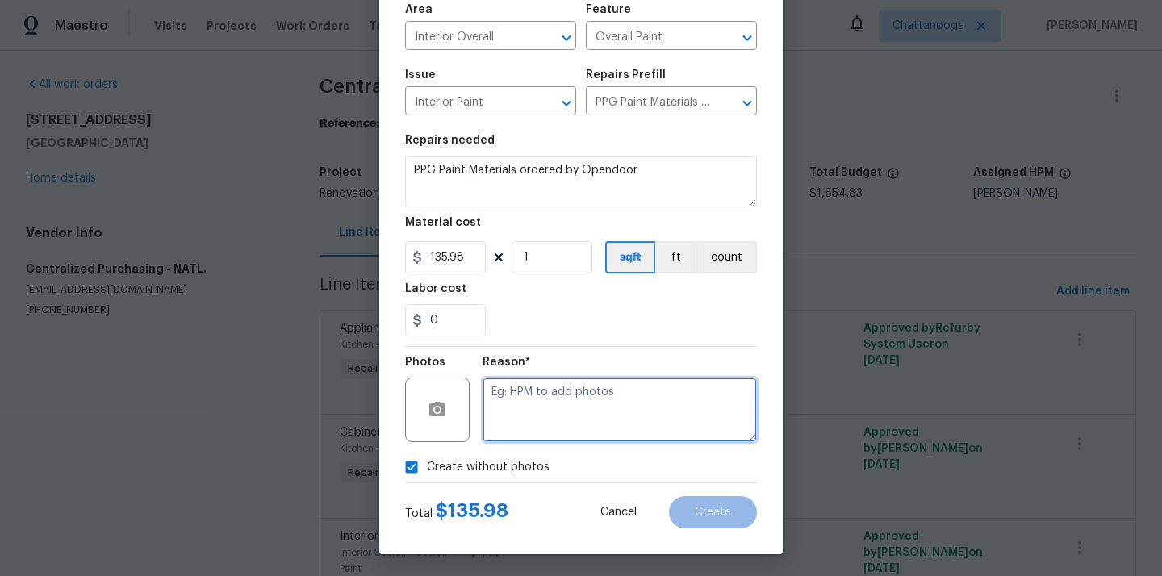
click at [562, 395] on textarea at bounding box center [619, 410] width 274 height 65
type textarea "N/A"
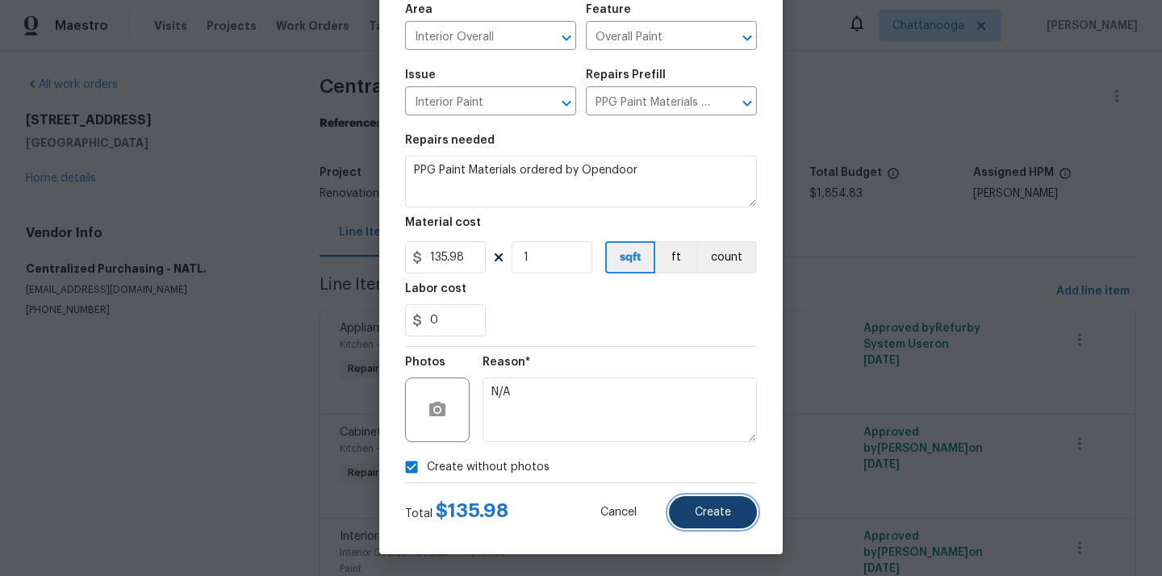
click at [728, 511] on span "Create" at bounding box center [713, 513] width 36 height 12
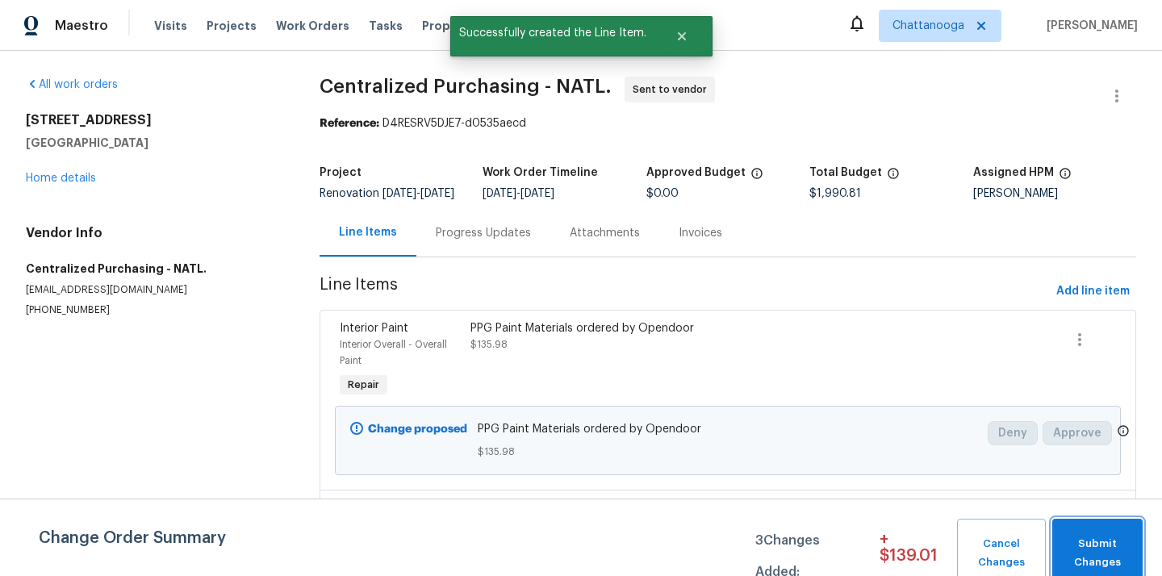
click at [1062, 532] on button "Submit Changes" at bounding box center [1097, 553] width 90 height 69
